Goal: Navigation & Orientation: Find specific page/section

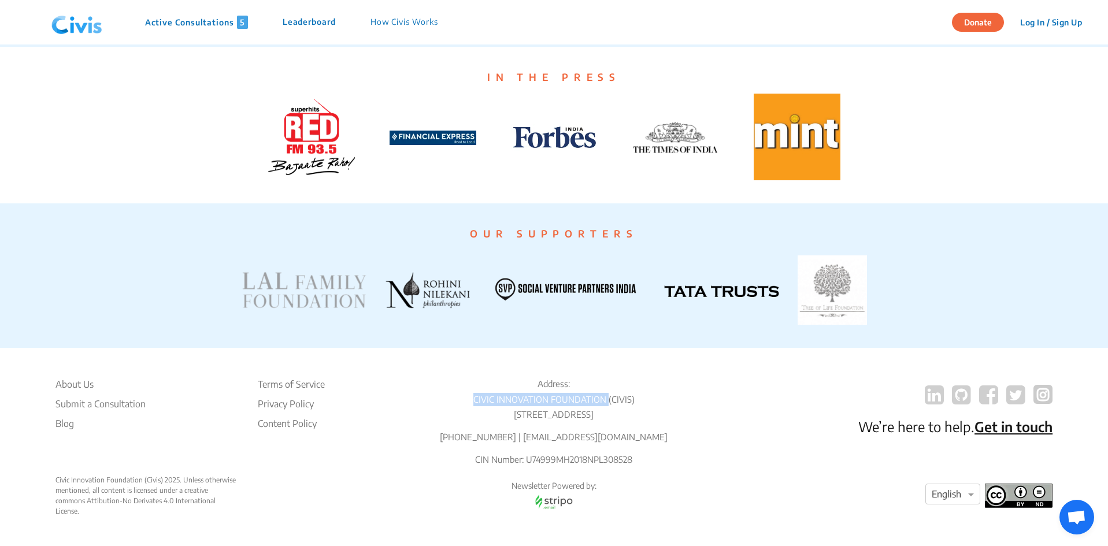
scroll to position [2141, 0]
drag, startPoint x: 475, startPoint y: 384, endPoint x: 640, endPoint y: 387, distance: 165.3
click at [640, 393] on p "CIVIC INNOVATION FOUNDATION (CIVIS)" at bounding box center [554, 399] width 269 height 13
copy p "CIVIC INNOVATION FOUNDATION (CIVIS)"
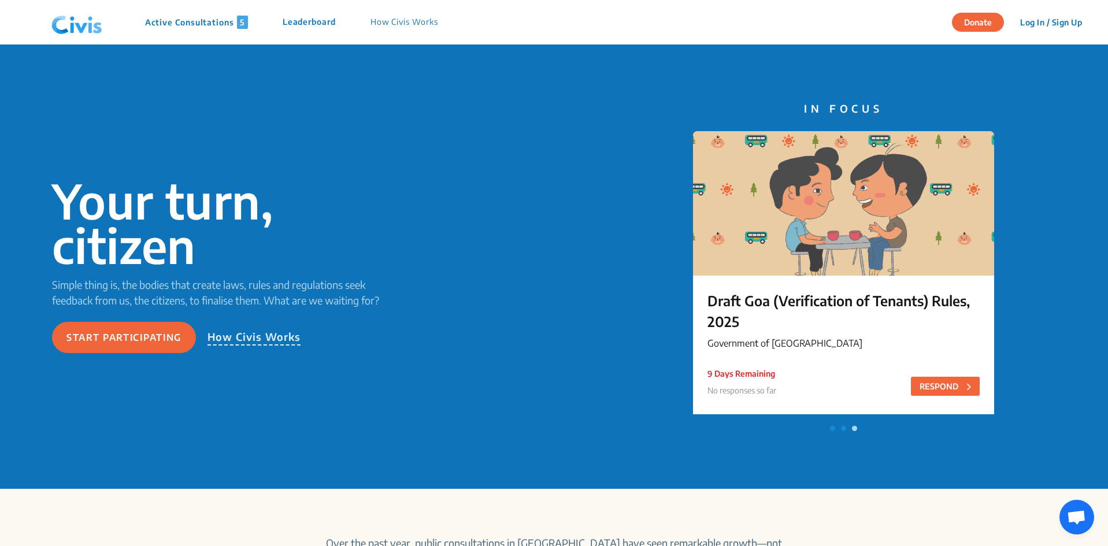
scroll to position [0, 0]
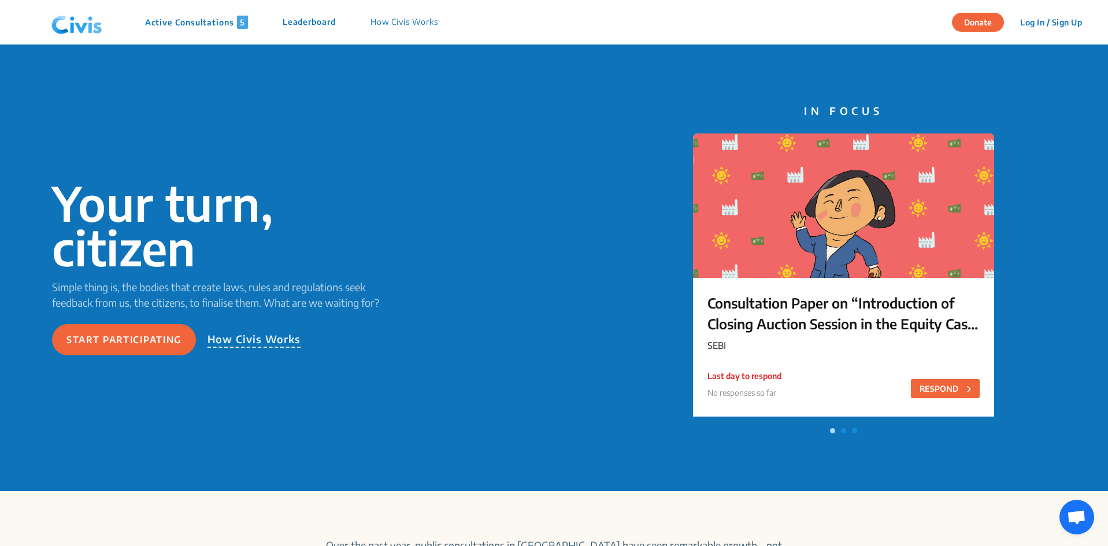
click at [332, 21] on p "Leaderboard" at bounding box center [309, 22] width 53 height 13
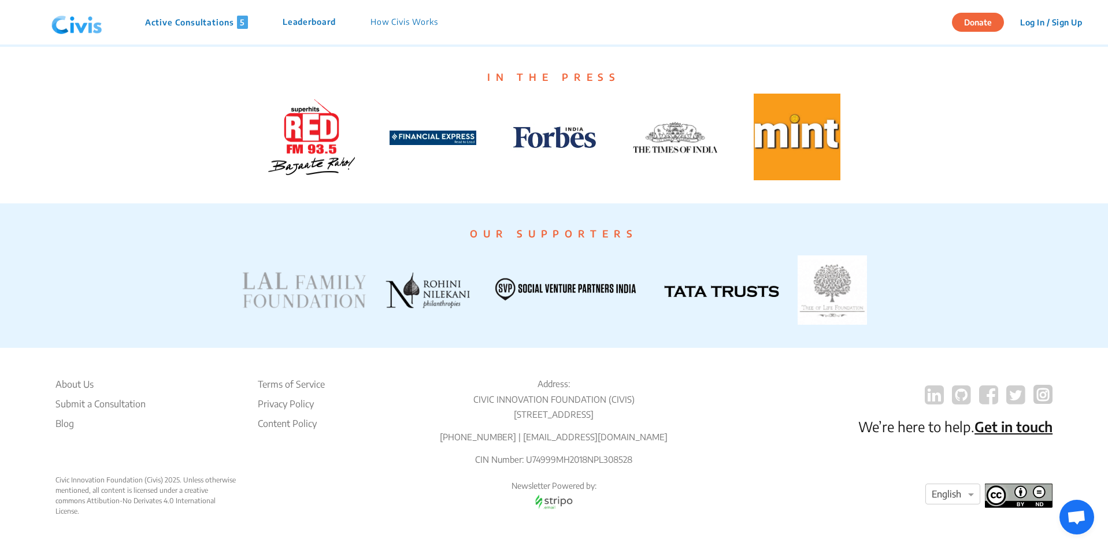
scroll to position [2141, 0]
click at [84, 377] on li "About Us" at bounding box center [100, 384] width 90 height 14
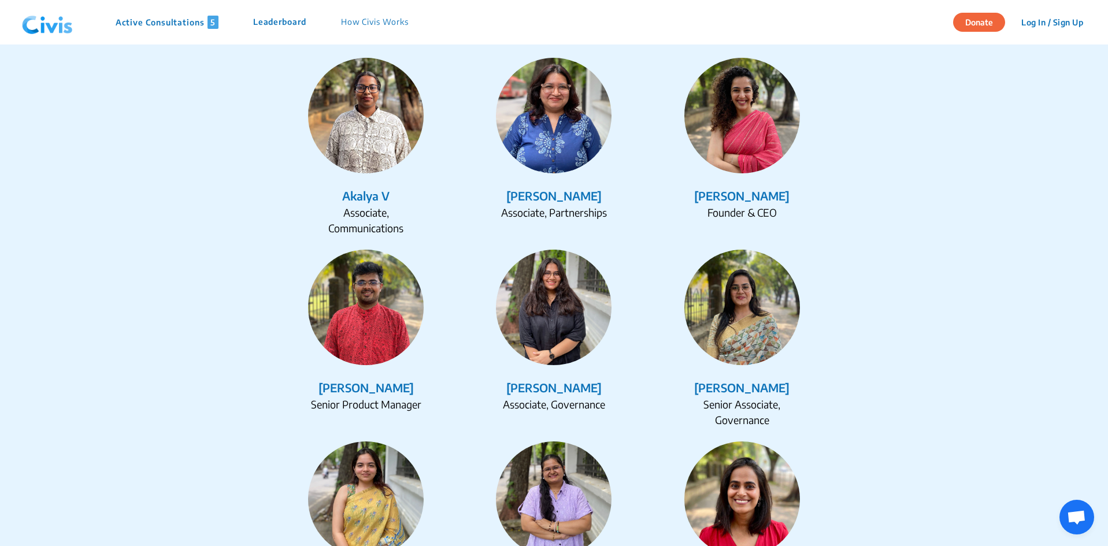
scroll to position [1040, 0]
